Goal: Task Accomplishment & Management: Manage account settings

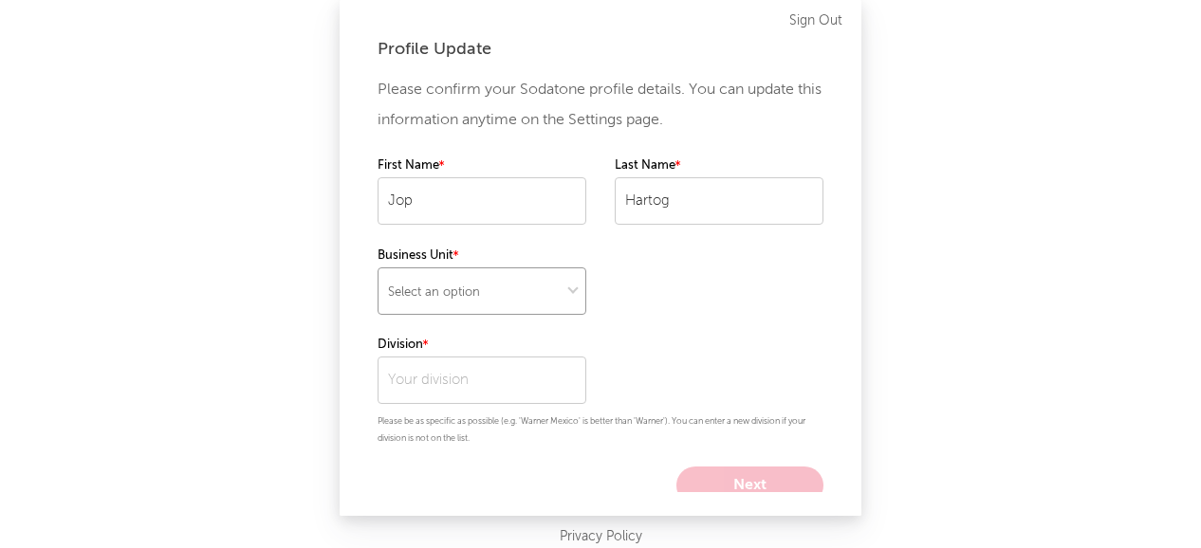
click at [486, 295] on select "Select an option" at bounding box center [481, 290] width 209 height 47
click at [449, 291] on select "Select an option" at bounding box center [481, 290] width 209 height 47
select select "warner_chappell"
click at [377, 267] on select "Select an option" at bounding box center [481, 290] width 209 height 47
click at [448, 385] on input "text" at bounding box center [481, 380] width 209 height 47
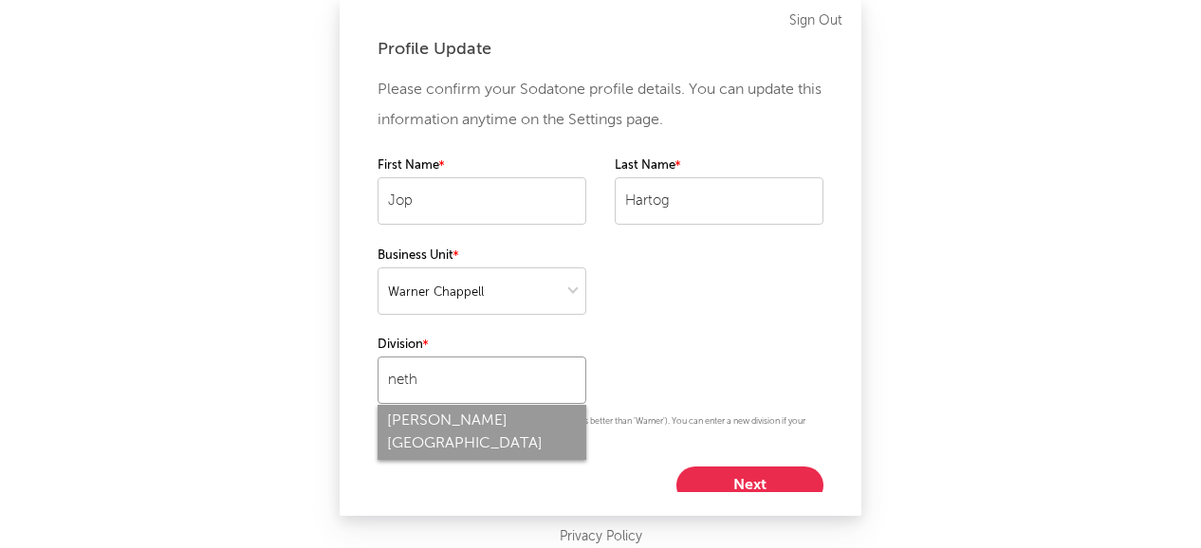
type input "Warner Chappell Netherlands"
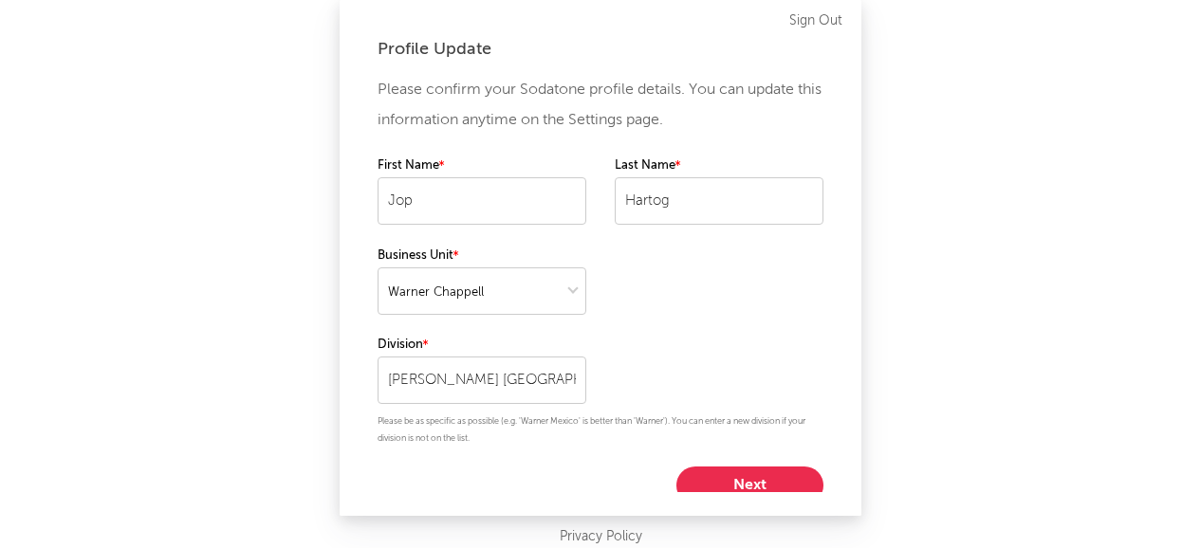
click at [708, 479] on button "Next" at bounding box center [749, 486] width 147 height 38
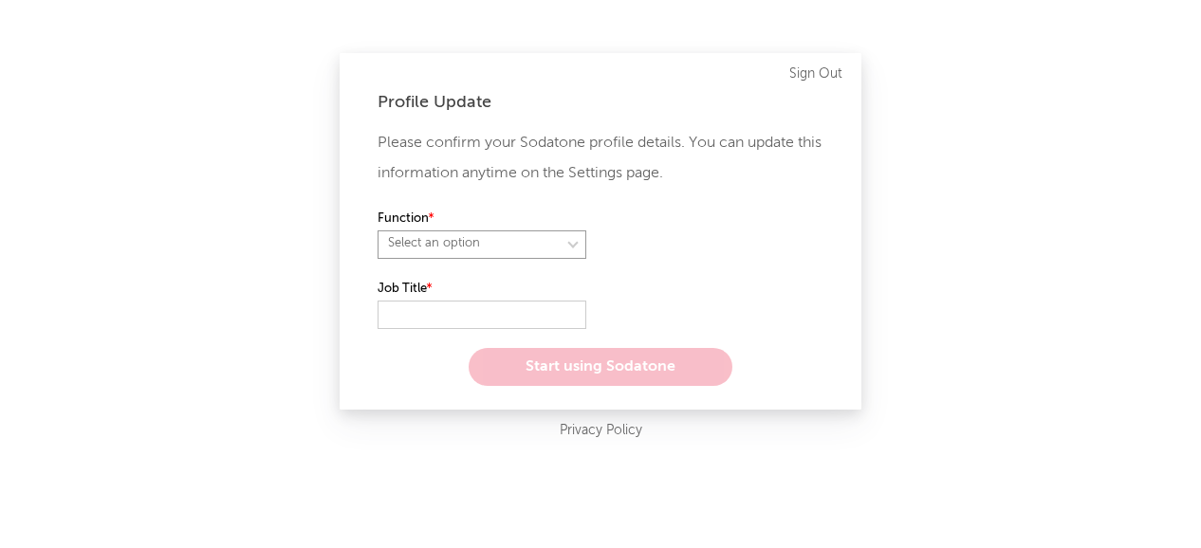
click at [445, 250] on select "Select an option" at bounding box center [481, 244] width 209 height 28
select select "anr"
click at [377, 230] on select "Select an option" at bounding box center [481, 244] width 209 height 28
click at [712, 238] on select "Select an option" at bounding box center [718, 244] width 209 height 28
select select "other"
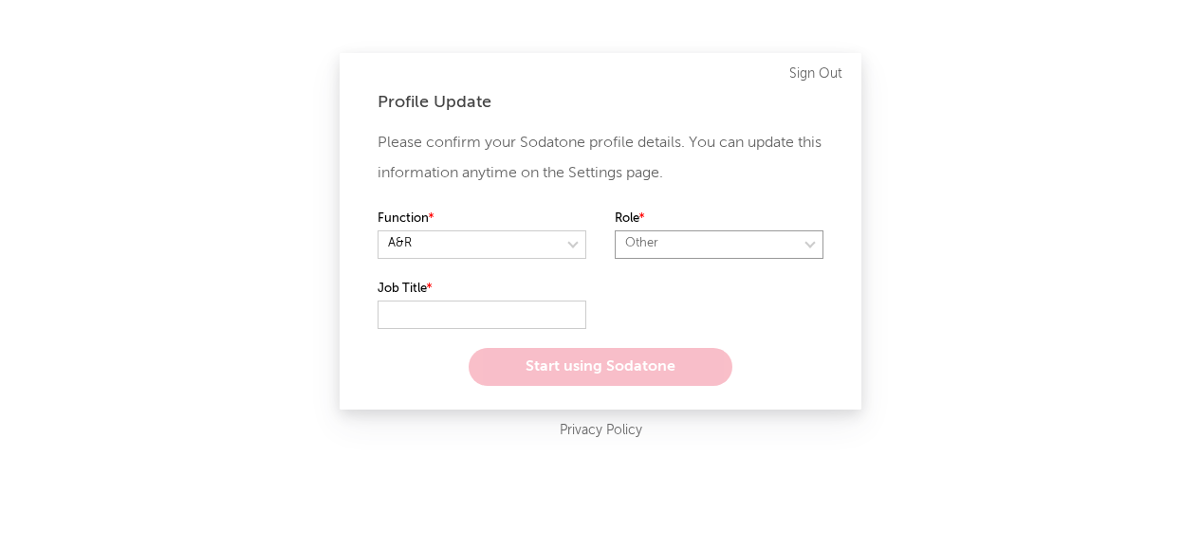
click at [614, 230] on select "Select an option" at bounding box center [718, 244] width 209 height 28
click at [431, 319] on input "text" at bounding box center [481, 315] width 209 height 28
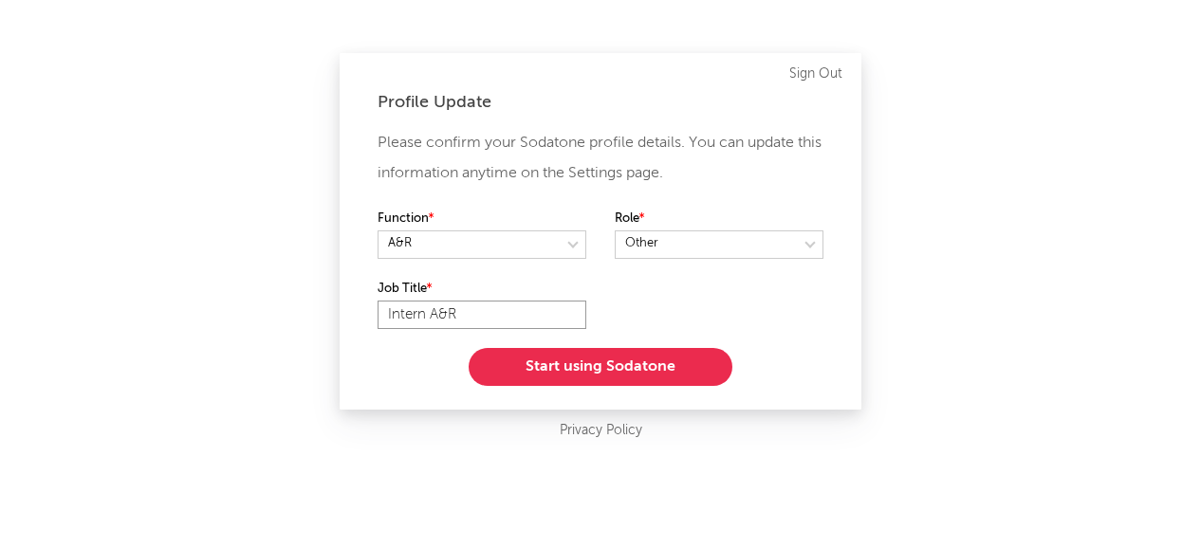
type input "Intern A&R"
click at [538, 371] on button "Start using Sodatone" at bounding box center [600, 367] width 264 height 38
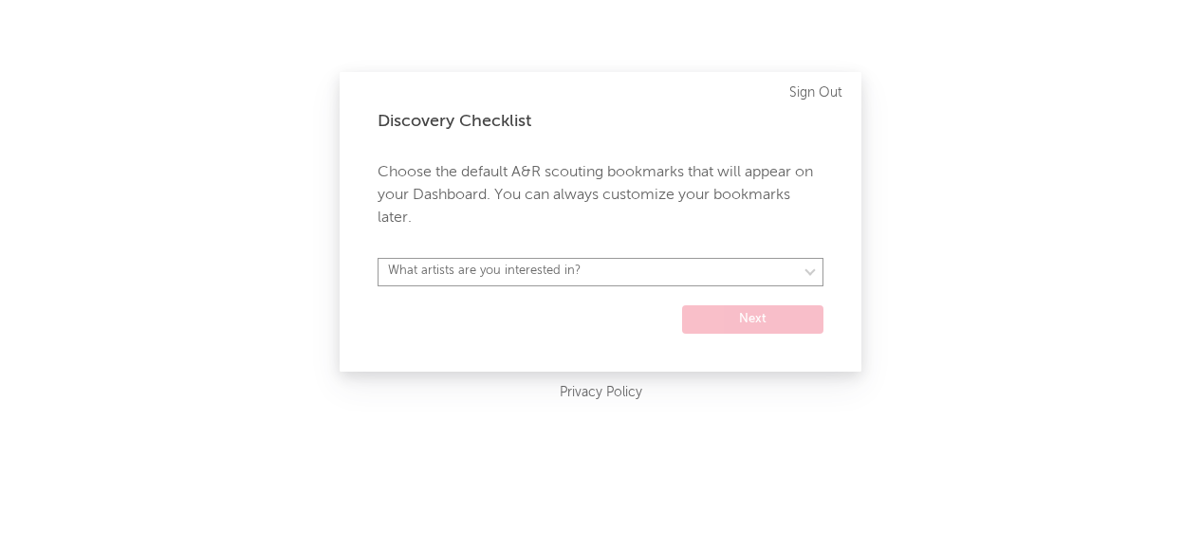
click at [582, 278] on select "What artists are you interested in? Argentina Asia General Australia Austria Be…" at bounding box center [600, 272] width 446 height 28
select select "57"
click at [377, 258] on select "What artists are you interested in? Argentina Asia General Australia Austria Be…" at bounding box center [600, 272] width 446 height 28
click at [720, 314] on button "Next" at bounding box center [752, 319] width 141 height 28
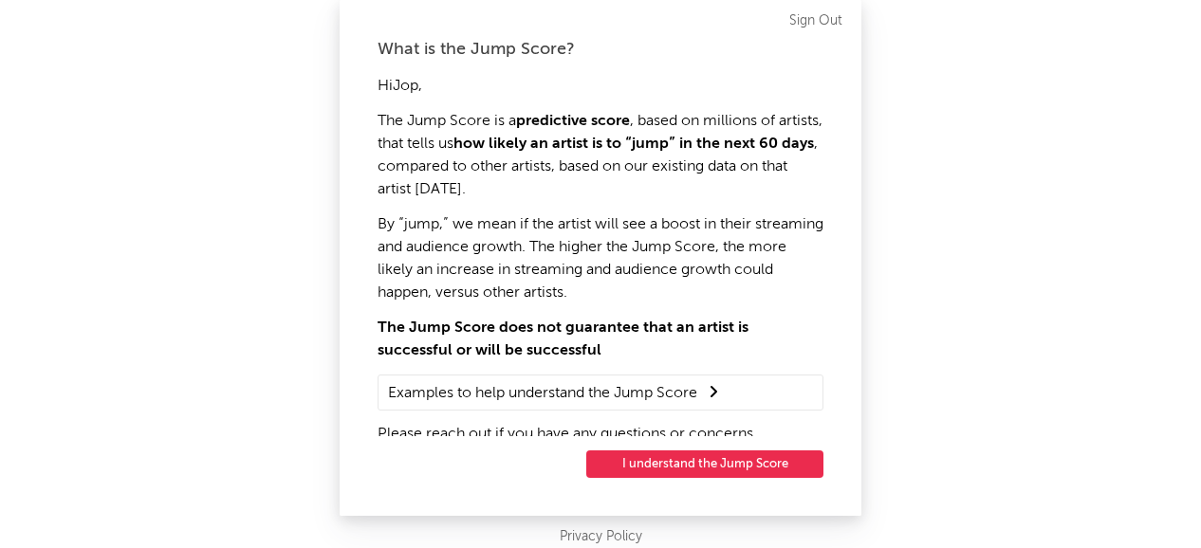
click at [669, 467] on button "I understand the Jump Score" at bounding box center [704, 463] width 237 height 27
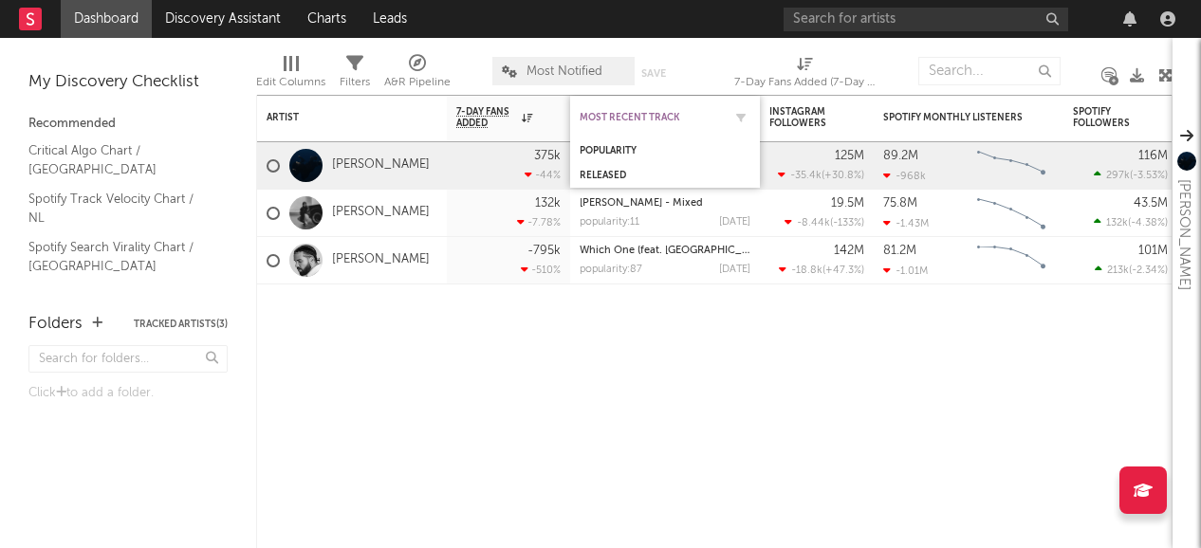
drag, startPoint x: 1161, startPoint y: 79, endPoint x: 649, endPoint y: 121, distance: 513.8
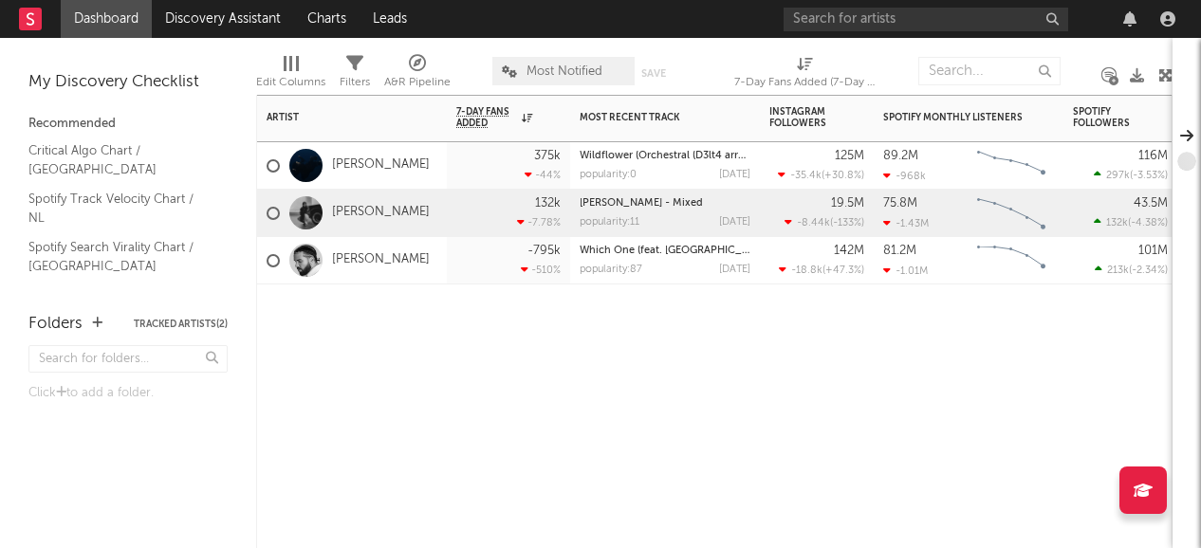
click at [461, 210] on div "132k -7.78 %" at bounding box center [508, 213] width 104 height 46
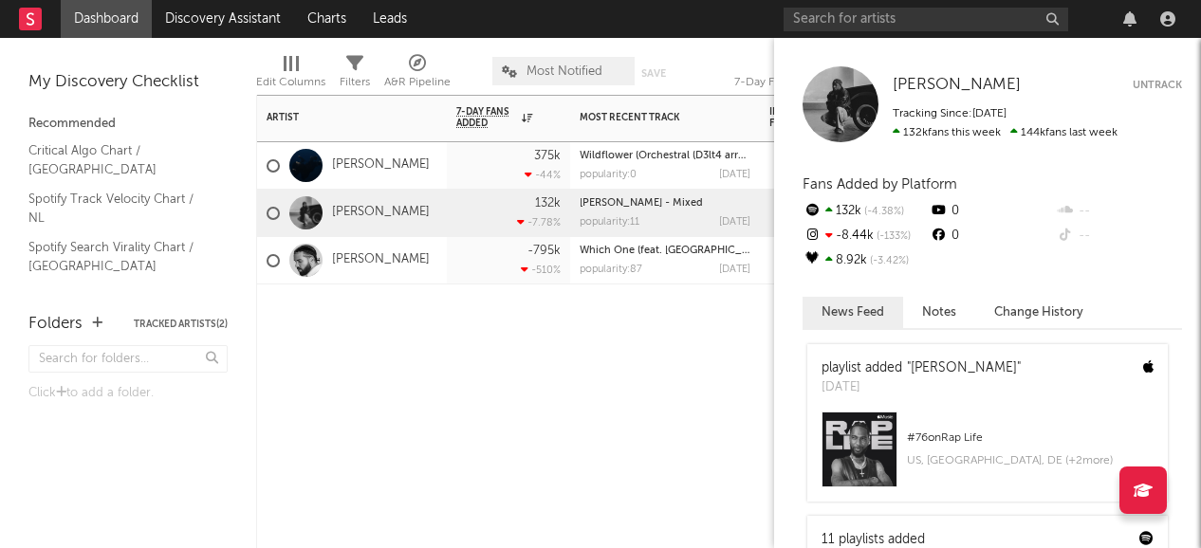
click at [1164, 76] on button "Untrack" at bounding box center [1156, 85] width 49 height 19
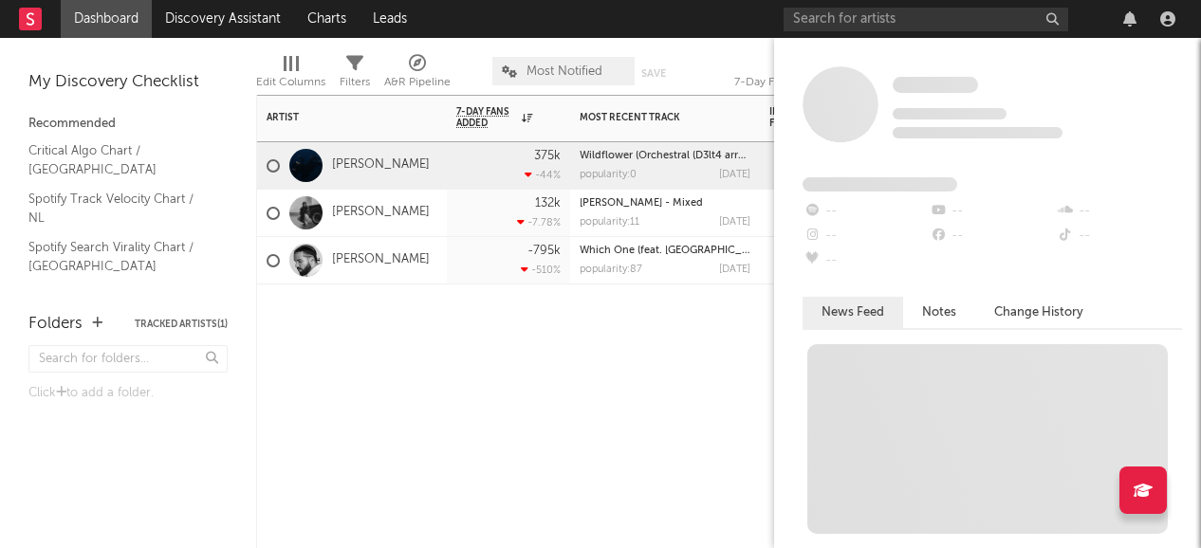
click at [434, 249] on div "[PERSON_NAME]" at bounding box center [352, 260] width 190 height 47
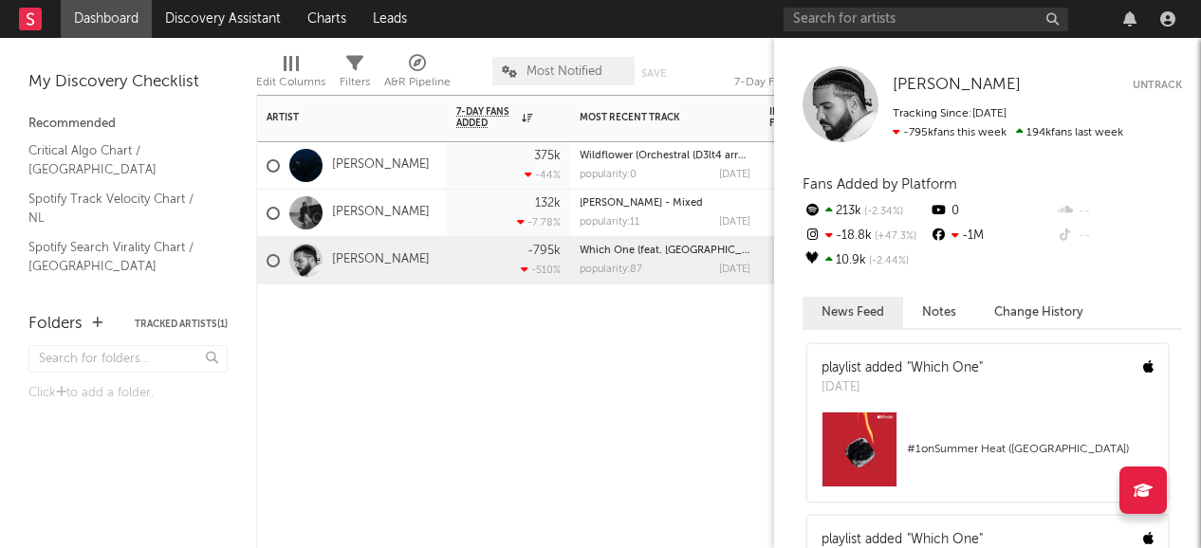
click at [1142, 86] on button "Untrack" at bounding box center [1156, 85] width 49 height 19
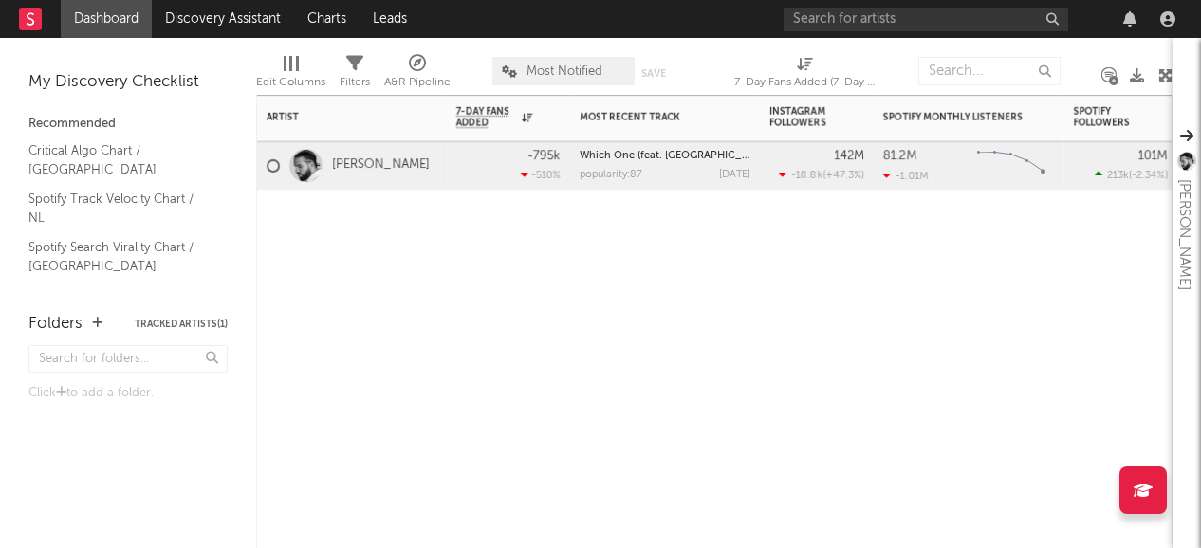
drag, startPoint x: 0, startPoint y: 0, endPoint x: 421, endPoint y: 170, distance: 454.0
click at [421, 170] on div "[PERSON_NAME]" at bounding box center [352, 165] width 190 height 47
click at [429, 162] on div "[PERSON_NAME]" at bounding box center [352, 165] width 190 height 47
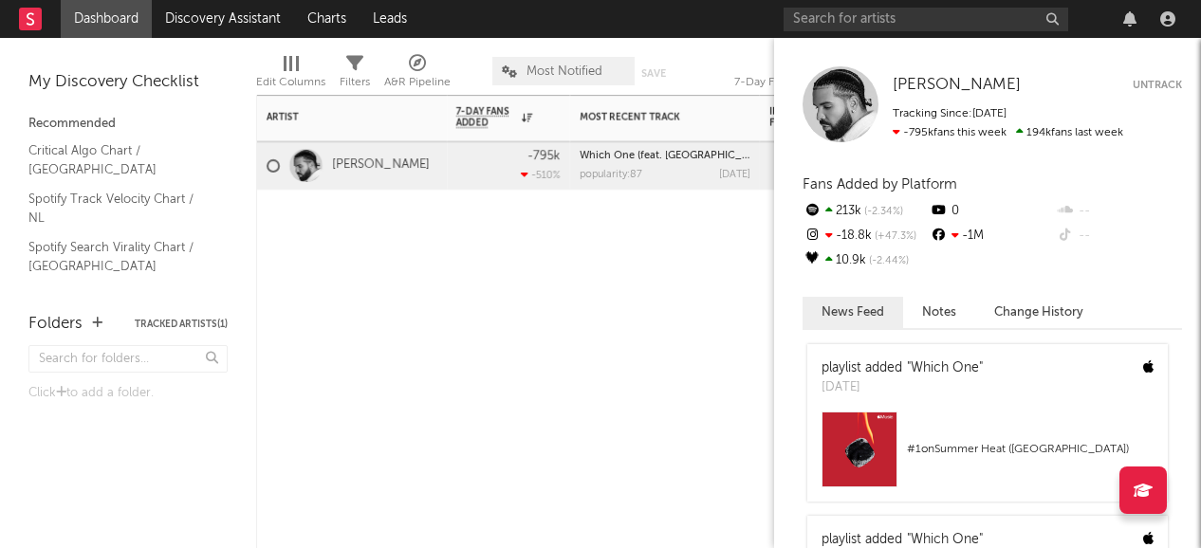
click at [1146, 78] on button "Untrack" at bounding box center [1156, 85] width 49 height 19
